Goal: Information Seeking & Learning: Find specific page/section

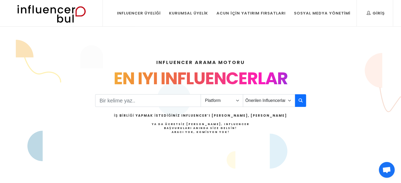
click at [162, 108] on div "Platform Instagram Facebook Youtube Tiktok Twitter Twitch Önerilen Influencerla…" at bounding box center [200, 120] width 211 height 53
click at [159, 100] on input "Search" at bounding box center [148, 100] width 106 height 13
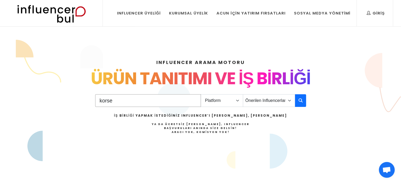
type input "korse"
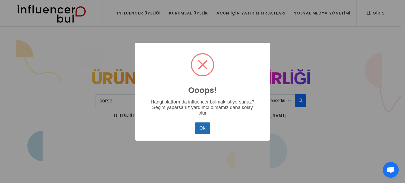
click at [203, 127] on button "OK" at bounding box center [202, 128] width 15 height 12
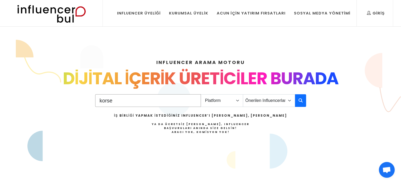
drag, startPoint x: 134, startPoint y: 103, endPoint x: 51, endPoint y: 96, distance: 83.3
click at [51, 96] on div "INFLUENCER ARAMA MOTORU INSTAGRAM VE TIKTOK INFLUENCERLARI SOSYAL MEDYA FENOMEN…" at bounding box center [201, 113] width 348 height 135
type input "-"
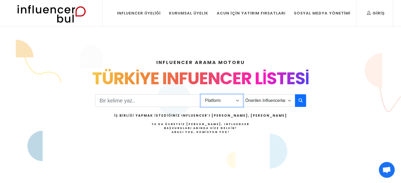
click at [225, 102] on select "Platform Instagram Facebook Youtube Tiktok Twitter Twitch" at bounding box center [221, 100] width 42 height 13
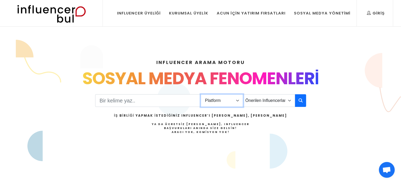
select select "1"
click at [200, 94] on select "Platform Instagram Facebook Youtube Tiktok Twitter Twitch" at bounding box center [221, 100] width 42 height 13
click at [284, 100] on select "Önerilen Influencerlar Aile & Çocuk & Ebeveyn Alışveriş & Giyim & Aksesuar Arab…" at bounding box center [269, 100] width 52 height 13
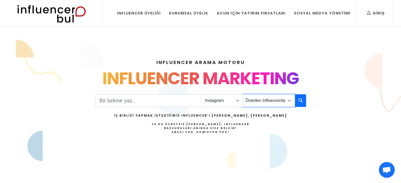
click at [284, 101] on select "Önerilen Influencerlar Aile & Çocuk & Ebeveyn Alışveriş & Giyim & Aksesuar Arab…" at bounding box center [269, 100] width 52 height 13
click at [156, 97] on input "Search" at bounding box center [148, 100] width 106 height 13
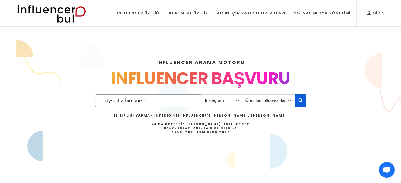
type input "bodysuit [PERSON_NAME]"
click at [300, 100] on icon "button" at bounding box center [300, 100] width 4 height 6
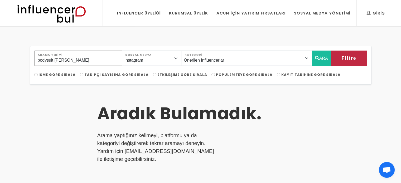
drag, startPoint x: 54, startPoint y: 60, endPoint x: 0, endPoint y: 66, distance: 54.0
click at [0, 66] on div "bodysuit [PERSON_NAME] Arama Terimi Instagram Facebook Youtube Tiktok Twitter T…" at bounding box center [200, 181] width 401 height 309
click at [322, 57] on button "ARA" at bounding box center [321, 58] width 19 height 15
click at [86, 58] on input "[PERSON_NAME]" at bounding box center [78, 58] width 88 height 15
type input "z"
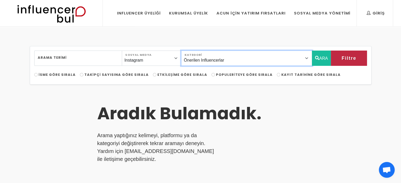
click at [221, 57] on select "Önerilen Influencerlar Aile & [PERSON_NAME] & [PERSON_NAME] [PERSON_NAME] & [PE…" at bounding box center [246, 58] width 131 height 15
select select "29"
click at [195, 51] on select "Önerilen Influencerlar Aile & [PERSON_NAME] & [PERSON_NAME] [PERSON_NAME] & [PE…" at bounding box center [246, 58] width 131 height 15
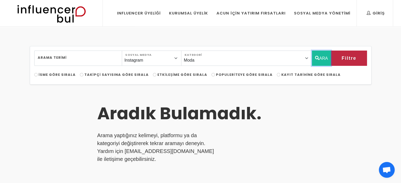
click at [324, 59] on button "ARA" at bounding box center [321, 58] width 19 height 15
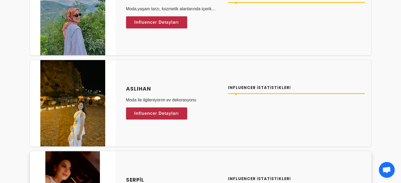
scroll to position [184, 0]
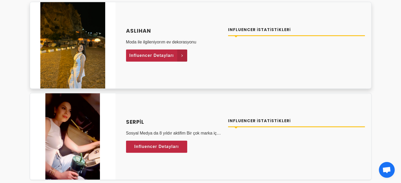
click at [157, 58] on span "Influencer Detayları" at bounding box center [151, 56] width 45 height 8
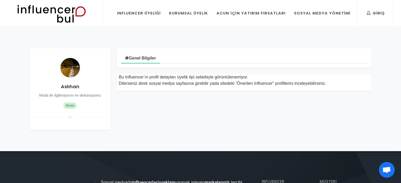
click at [147, 59] on link "Genel Bilgiler" at bounding box center [140, 58] width 39 height 12
